Goal: Check status: Check status

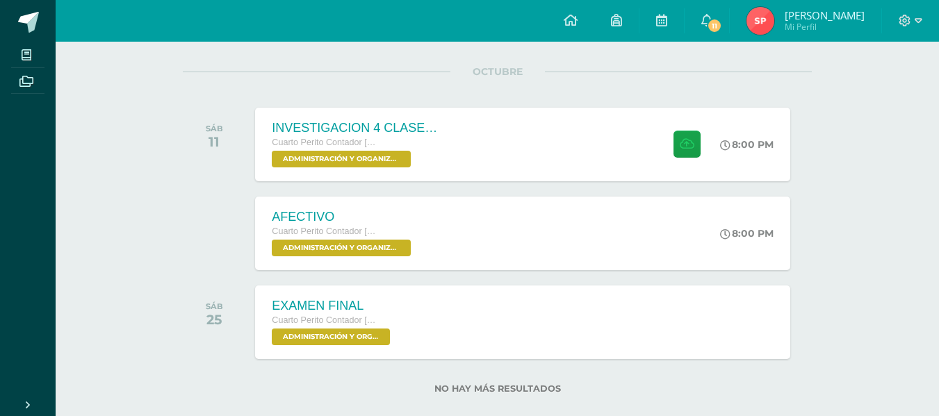
scroll to position [189, 0]
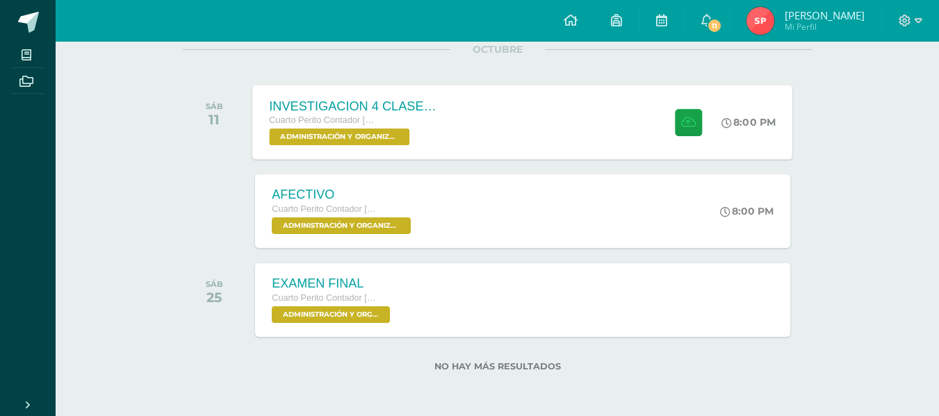
click at [510, 101] on div "INVESTIGACION 4 CLASES DE ETICA Cuarto Perito Contador Sábado ADMINISTRACIÓN Y …" at bounding box center [523, 122] width 540 height 74
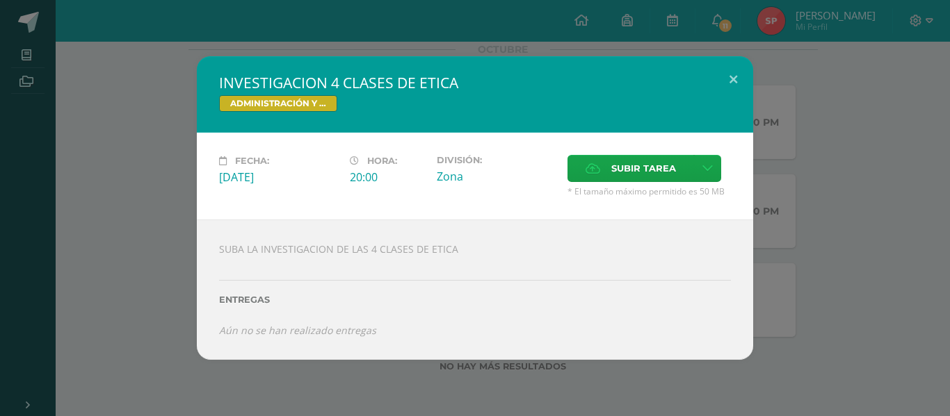
click at [535, 35] on div "INVESTIGACION 4 CLASES DE ETICA ADMINISTRACIÓN Y ORGANIZACIÓN DE OFICINA Fecha:…" at bounding box center [475, 208] width 950 height 416
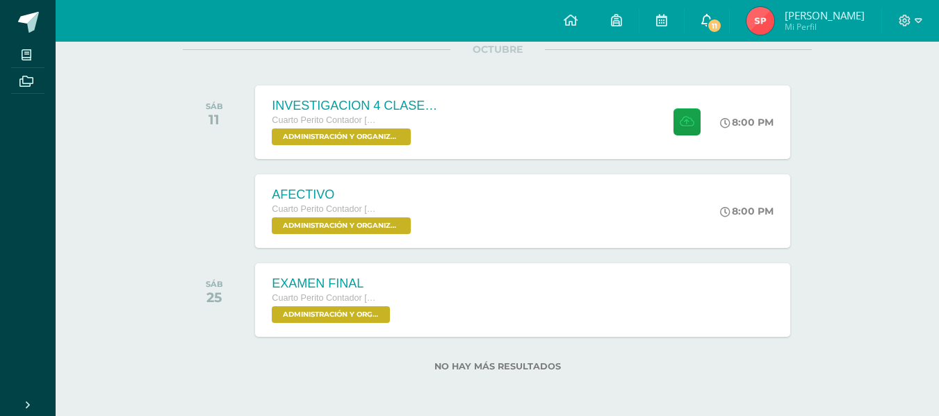
click at [712, 21] on icon at bounding box center [706, 20] width 11 height 13
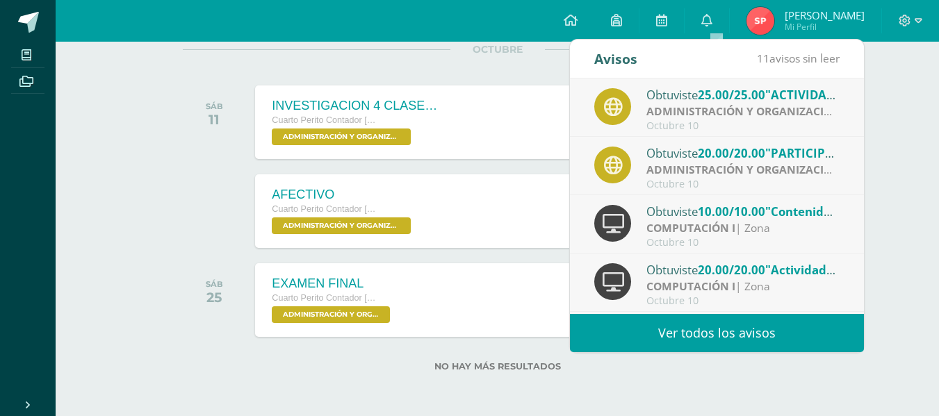
click at [753, 99] on span "25.00/25.00" at bounding box center [731, 95] width 67 height 16
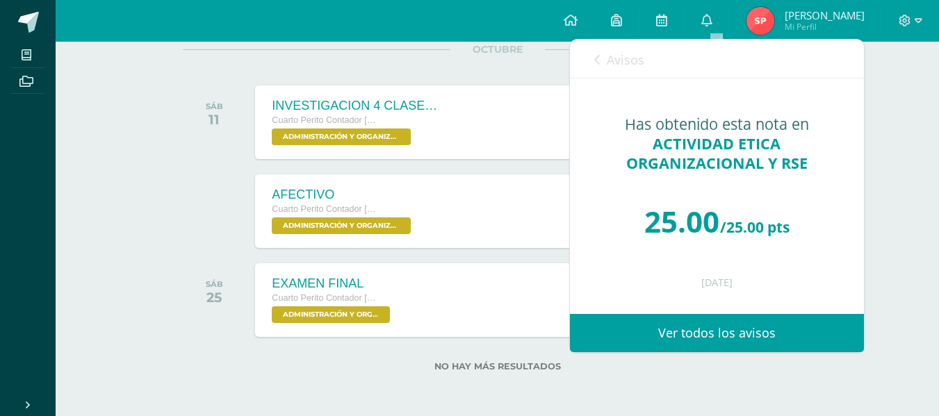
click at [667, 325] on link "Ver todos los avisos" at bounding box center [717, 333] width 294 height 38
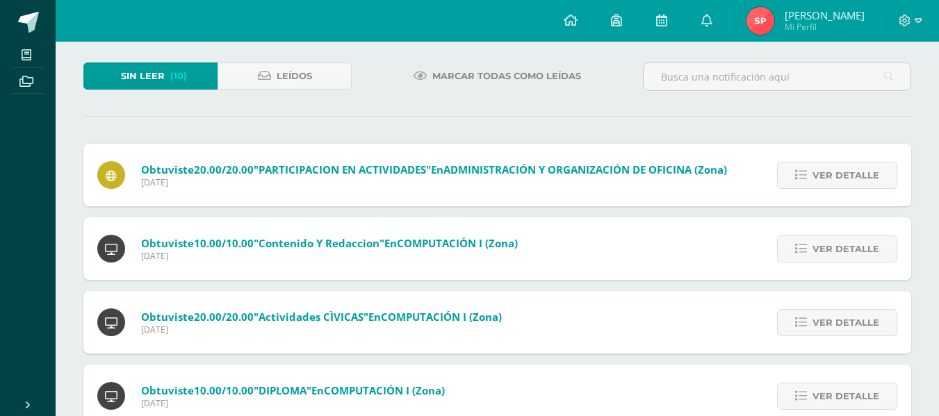
scroll to position [83, 0]
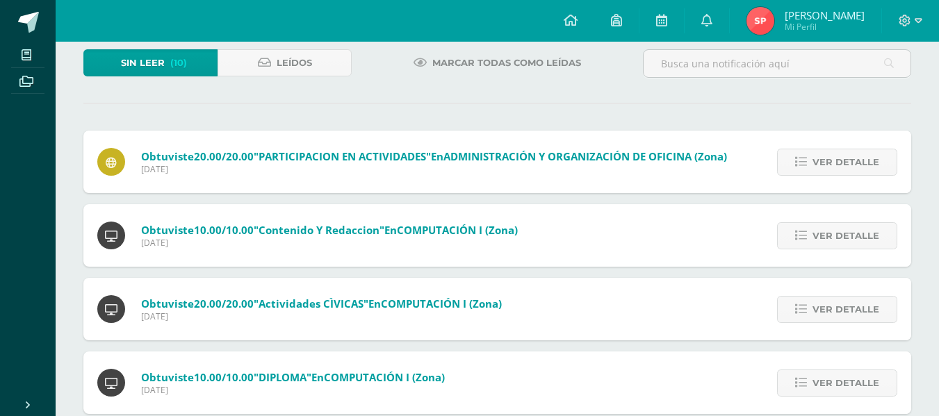
click at [601, 171] on span "Viernes 10 de Octubre de 2025" at bounding box center [434, 169] width 586 height 12
click at [815, 158] on span "Ver detalle" at bounding box center [846, 162] width 67 height 26
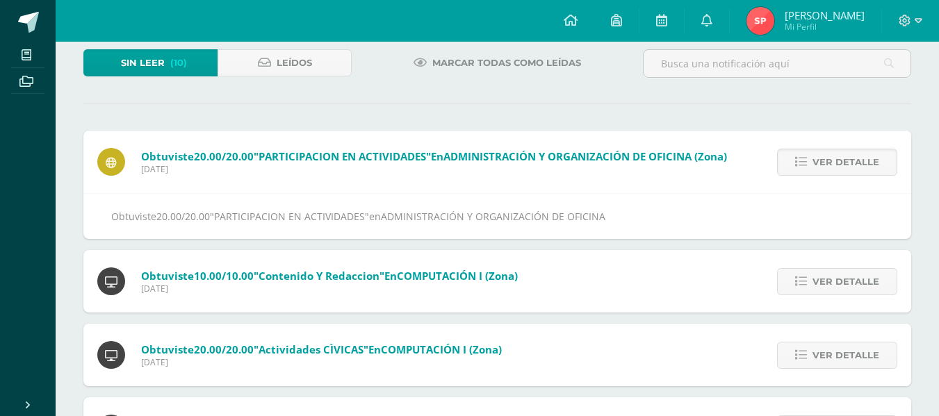
click at [551, 273] on div "Obtuviste 10.00/10.00 "Contenido y Redaccion" en COMPUTACIÓN I (Zona) Viernes 1…" at bounding box center [497, 281] width 828 height 63
click at [532, 292] on div "Obtuviste 10.00/10.00 "Contenido y Redaccion" en COMPUTACIÓN I (Zona) Viernes 1…" at bounding box center [307, 281] width 448 height 63
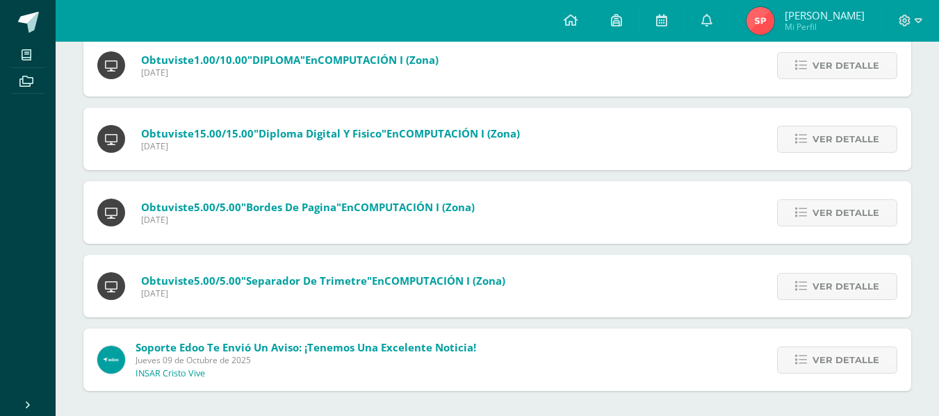
scroll to position [597, 0]
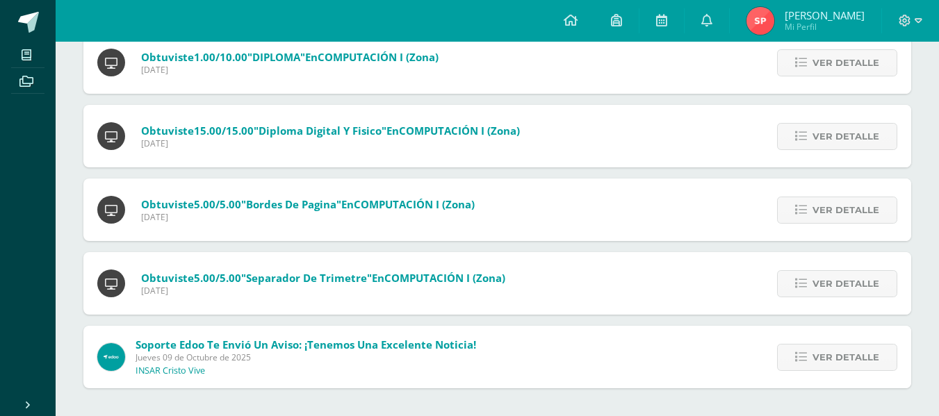
click at [772, 11] on img at bounding box center [761, 21] width 28 height 28
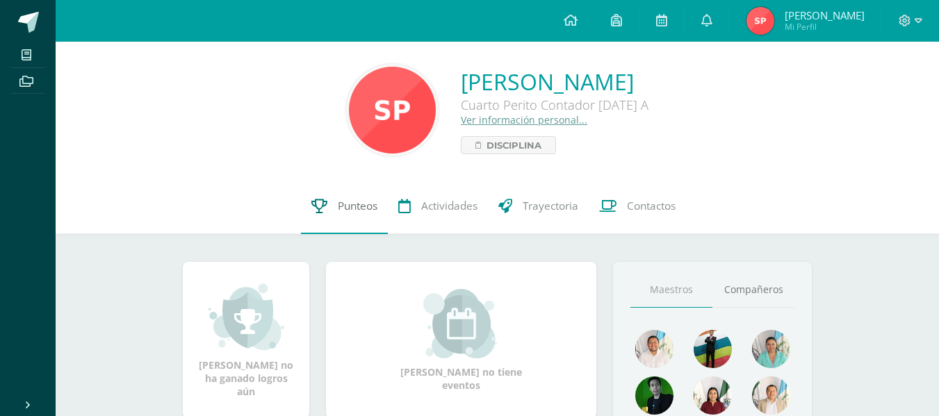
click at [356, 203] on span "Punteos" at bounding box center [358, 206] width 40 height 15
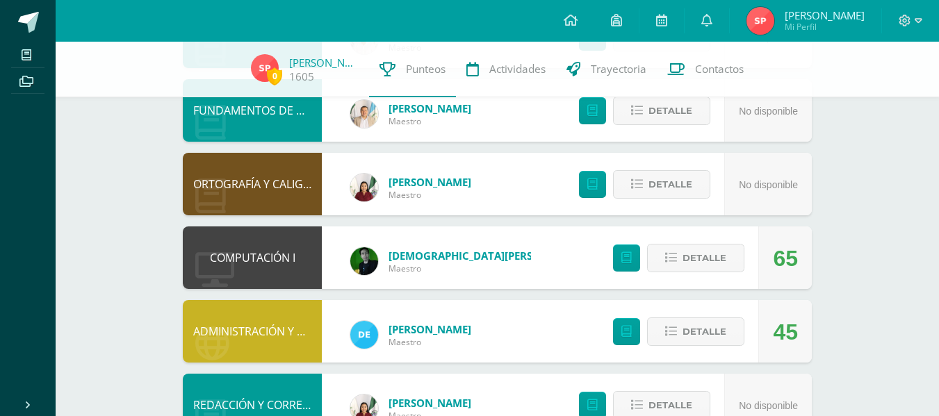
scroll to position [361, 0]
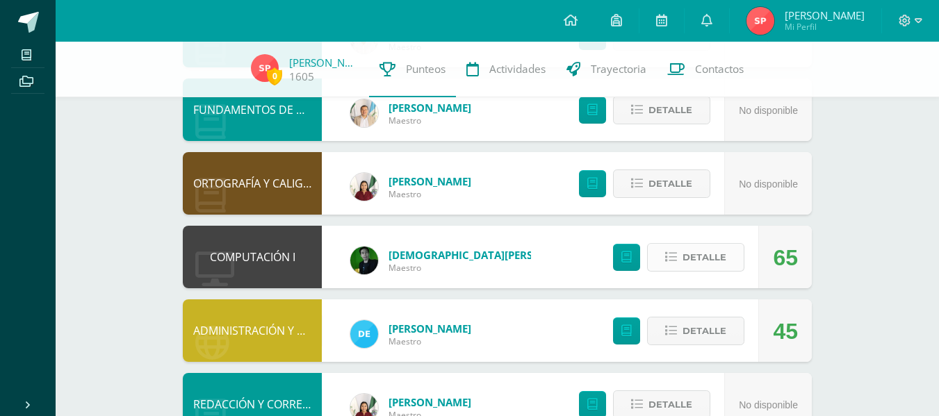
click at [707, 254] on span "Detalle" at bounding box center [705, 258] width 44 height 26
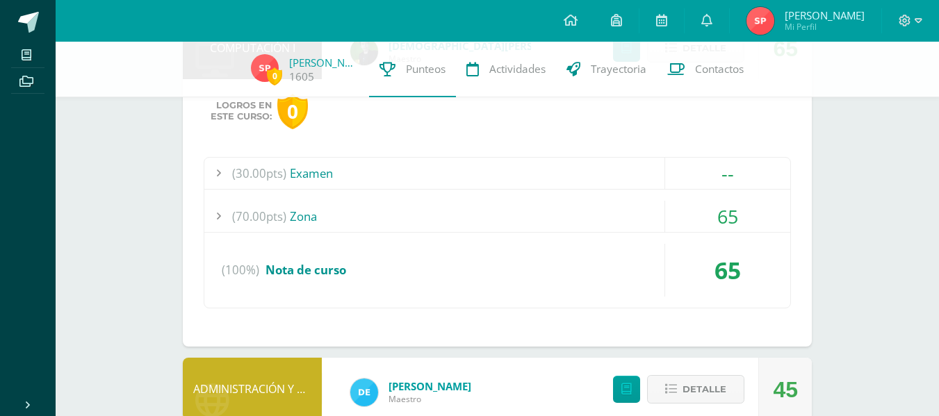
scroll to position [584, 0]
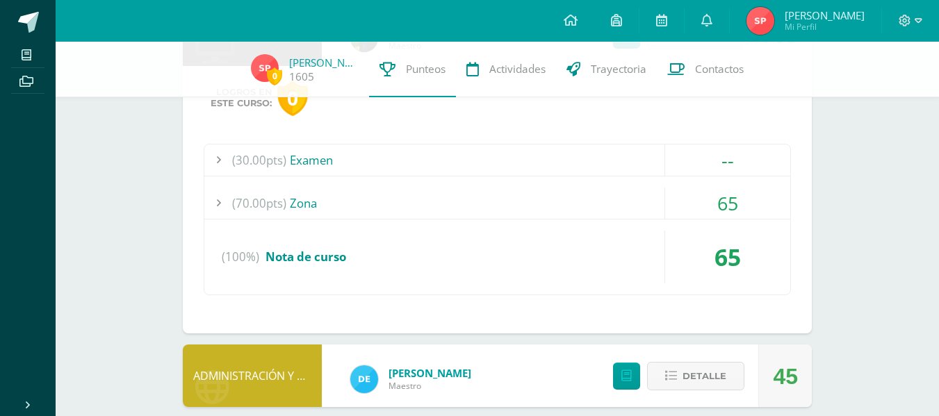
click at [368, 194] on div "(70.00pts) Zona" at bounding box center [497, 203] width 586 height 31
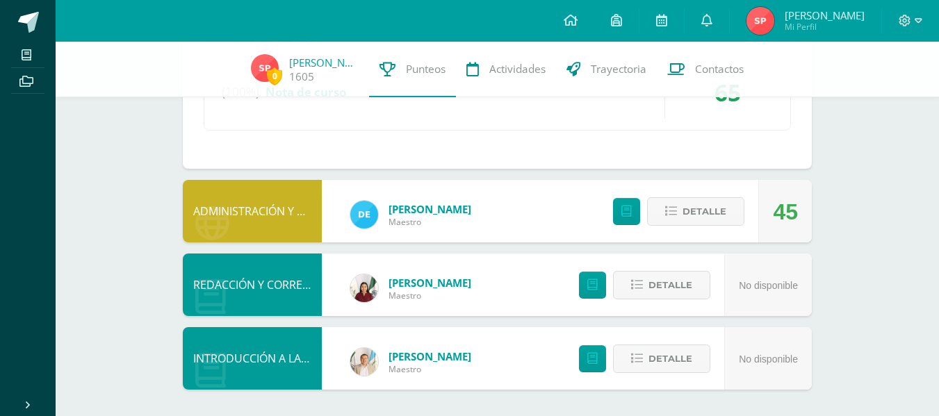
scroll to position [982, 0]
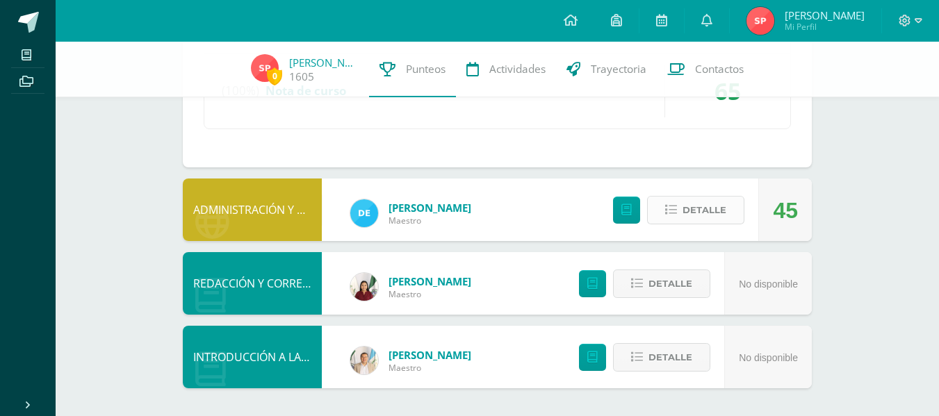
click at [706, 200] on span "Detalle" at bounding box center [705, 210] width 44 height 26
